Goal: Task Accomplishment & Management: Use online tool/utility

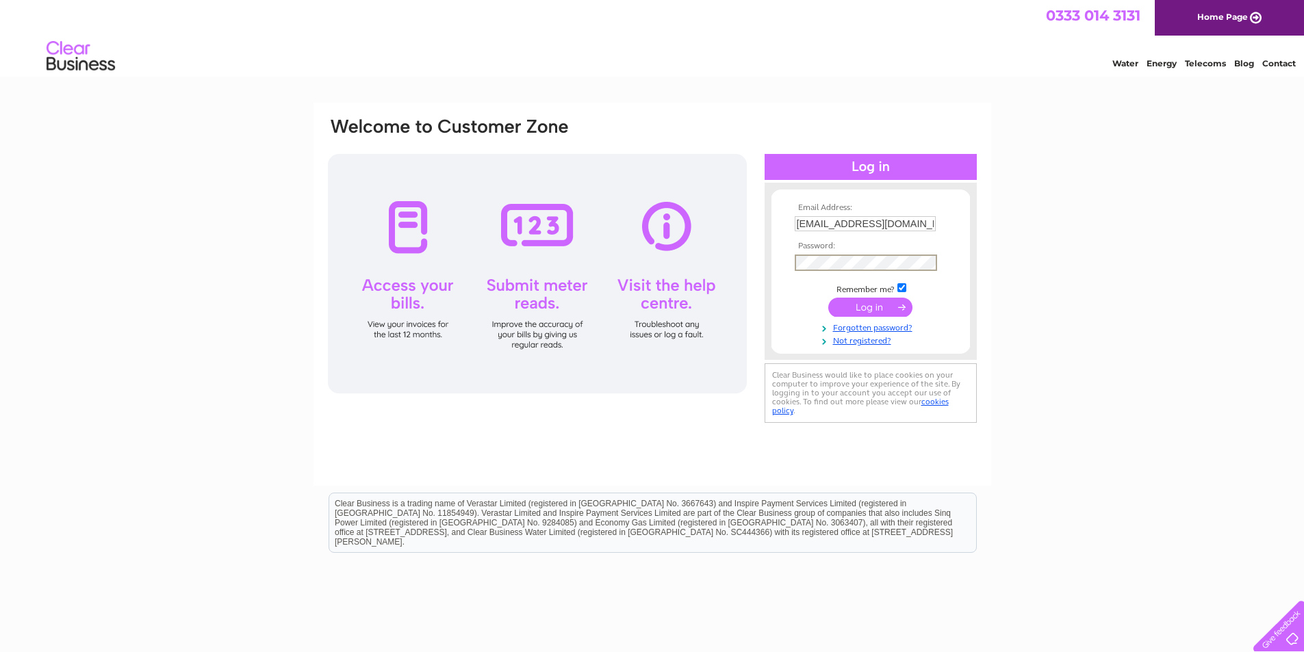
click at [882, 307] on input "submit" at bounding box center [870, 307] width 84 height 19
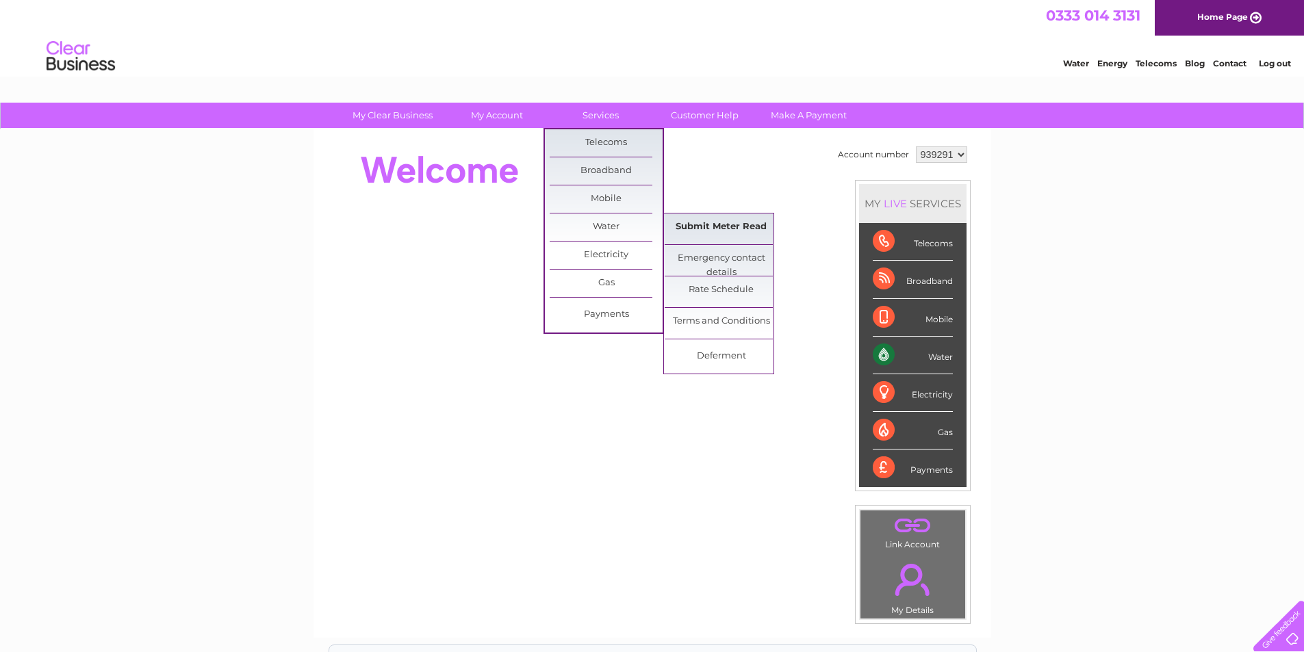
click at [704, 223] on link "Submit Meter Read" at bounding box center [721, 227] width 113 height 27
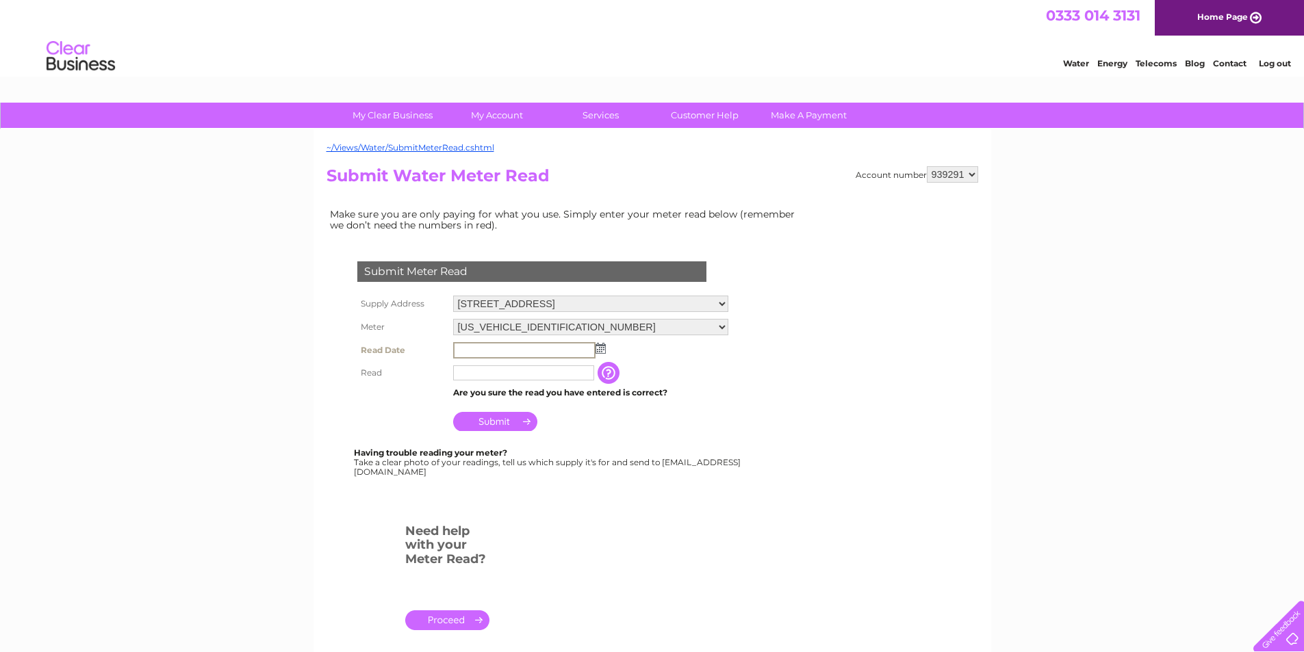
click at [522, 350] on input "text" at bounding box center [524, 350] width 142 height 16
click at [599, 350] on img at bounding box center [601, 348] width 10 height 11
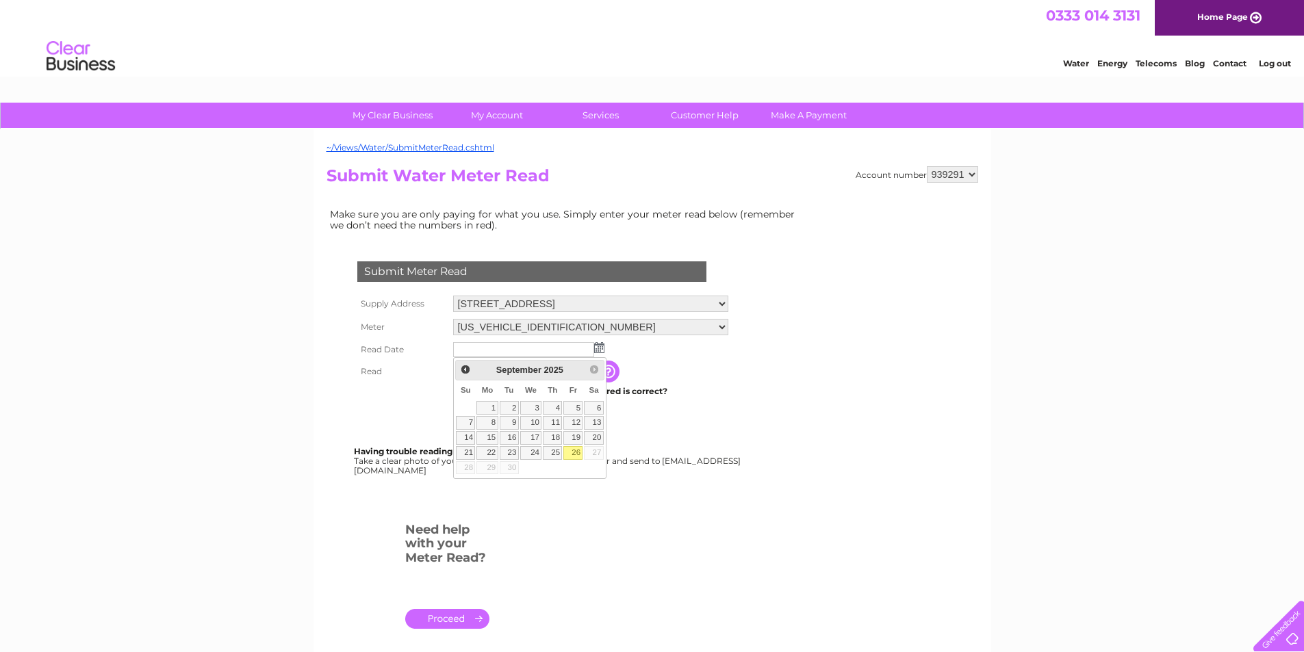
click at [576, 452] on link "26" at bounding box center [572, 453] width 19 height 14
type input "2025/09/26"
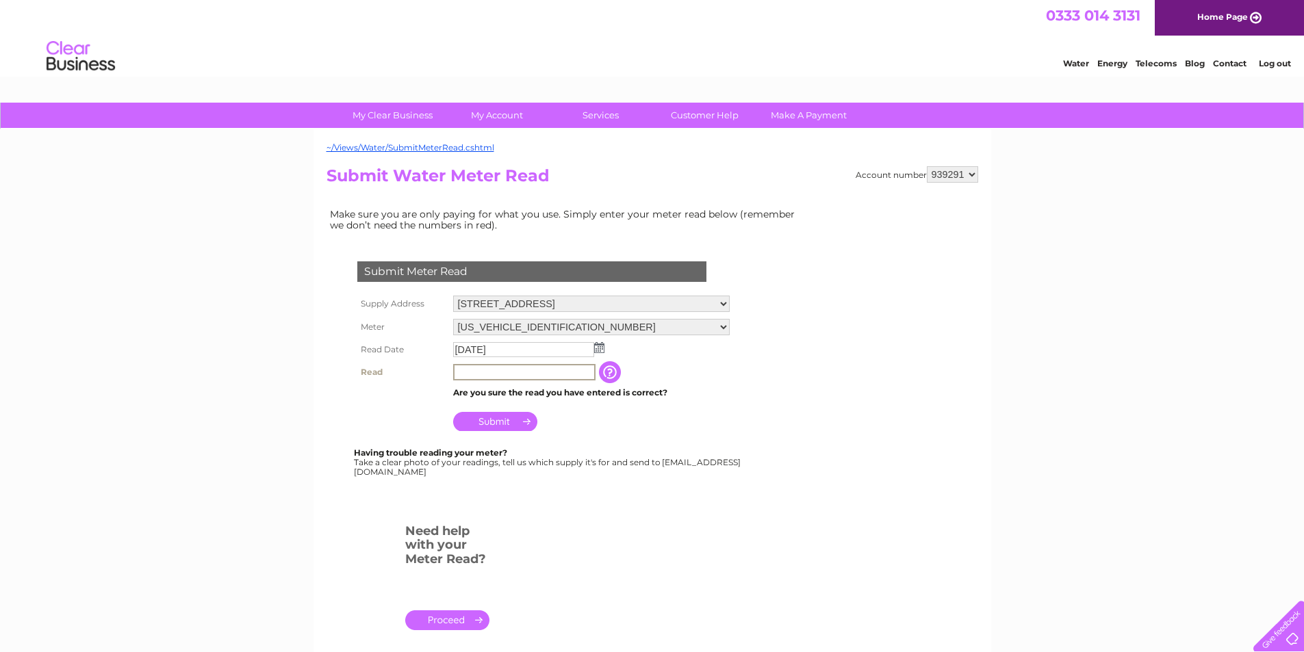
click at [496, 367] on input "text" at bounding box center [524, 372] width 142 height 16
type input "02197"
click at [481, 416] on input "Submit" at bounding box center [495, 420] width 84 height 19
